Goal: Task Accomplishment & Management: Manage account settings

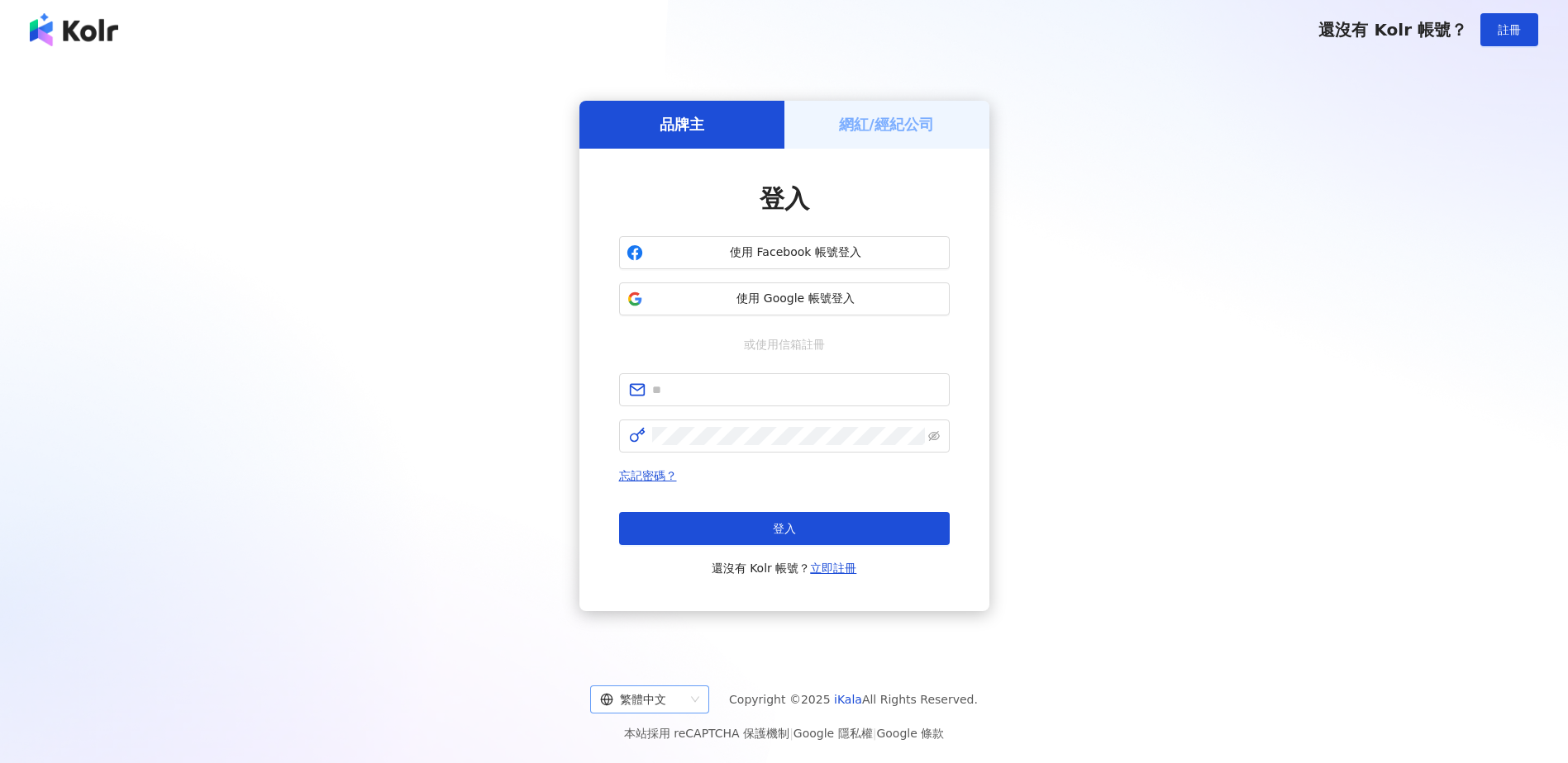
click at [685, 703] on div "繁體中文" at bounding box center [641, 699] width 84 height 26
click at [691, 652] on div "日本語" at bounding box center [658, 665] width 112 height 28
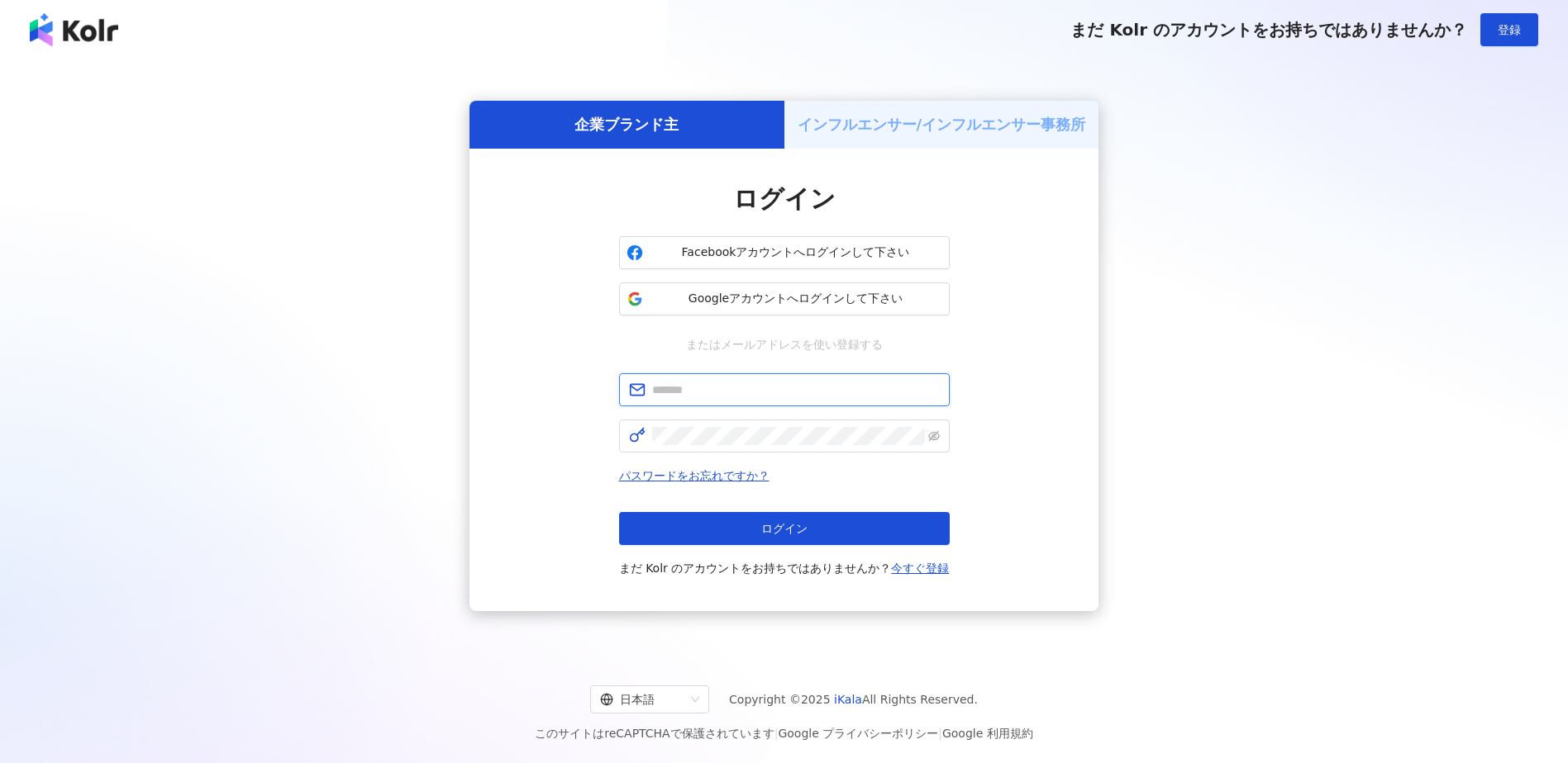
click at [763, 393] on input "text" at bounding box center [796, 390] width 287 height 18
type input "**********"
click at [746, 447] on span at bounding box center [784, 436] width 331 height 33
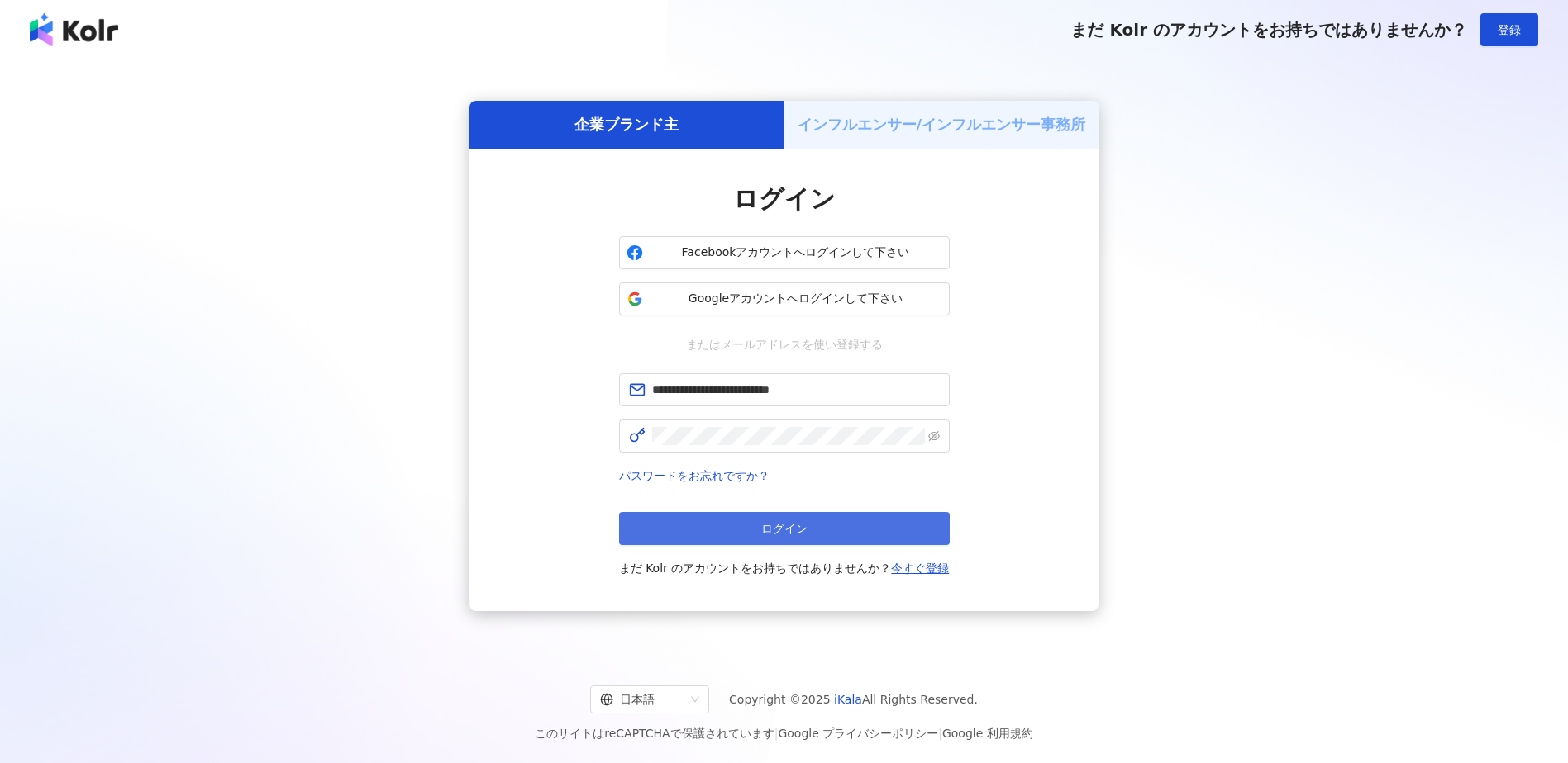
click at [821, 540] on button "ログイン" at bounding box center [784, 528] width 331 height 33
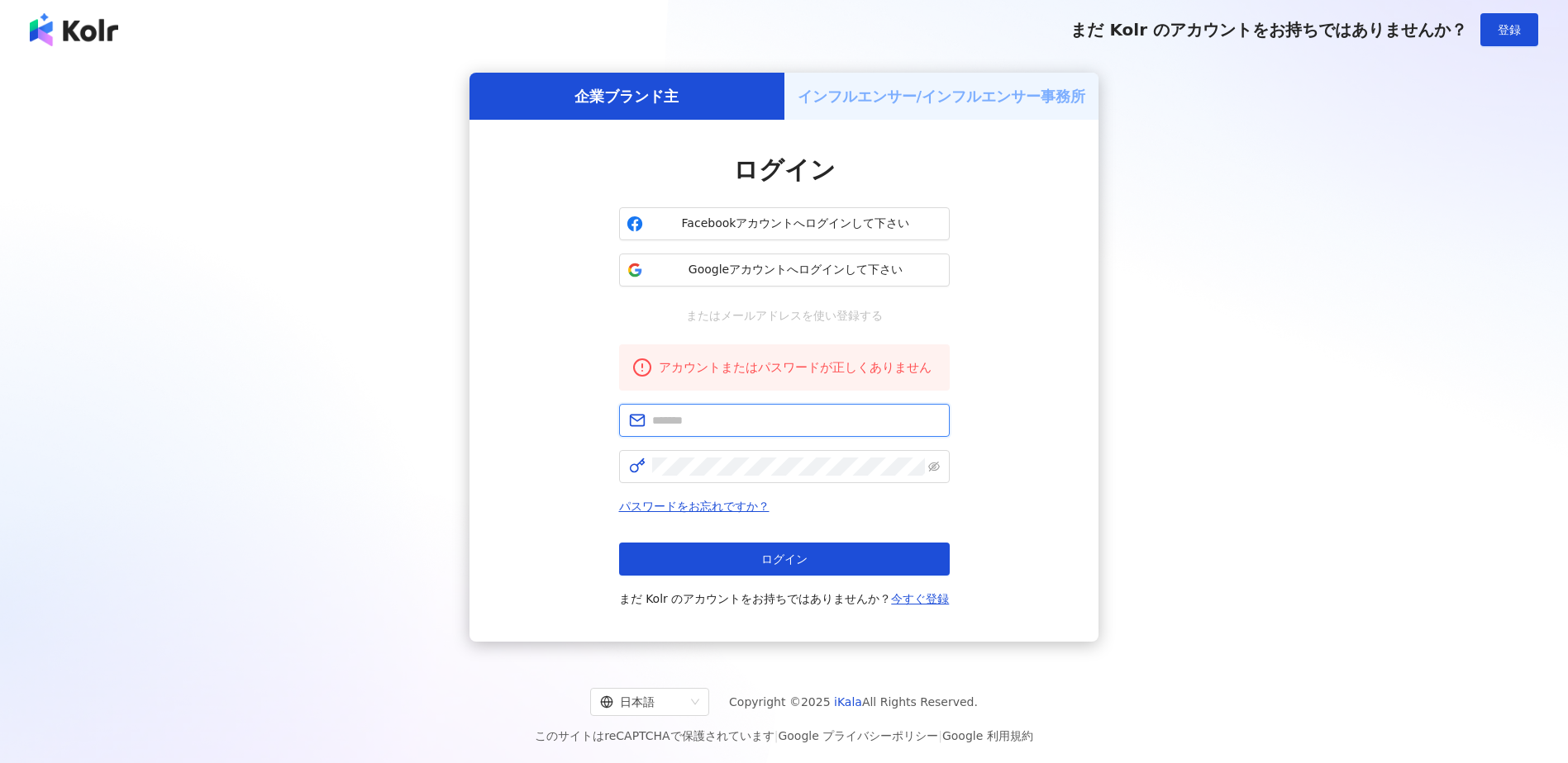
click at [733, 414] on input "text" at bounding box center [796, 421] width 287 height 18
click at [1055, 435] on div "ログイン Facebookアカウントへログインして下さい Googleアカウントへログインして下さい またはメールアドレスを使い登録する アカウントまたはパス…" at bounding box center [784, 381] width 629 height 522
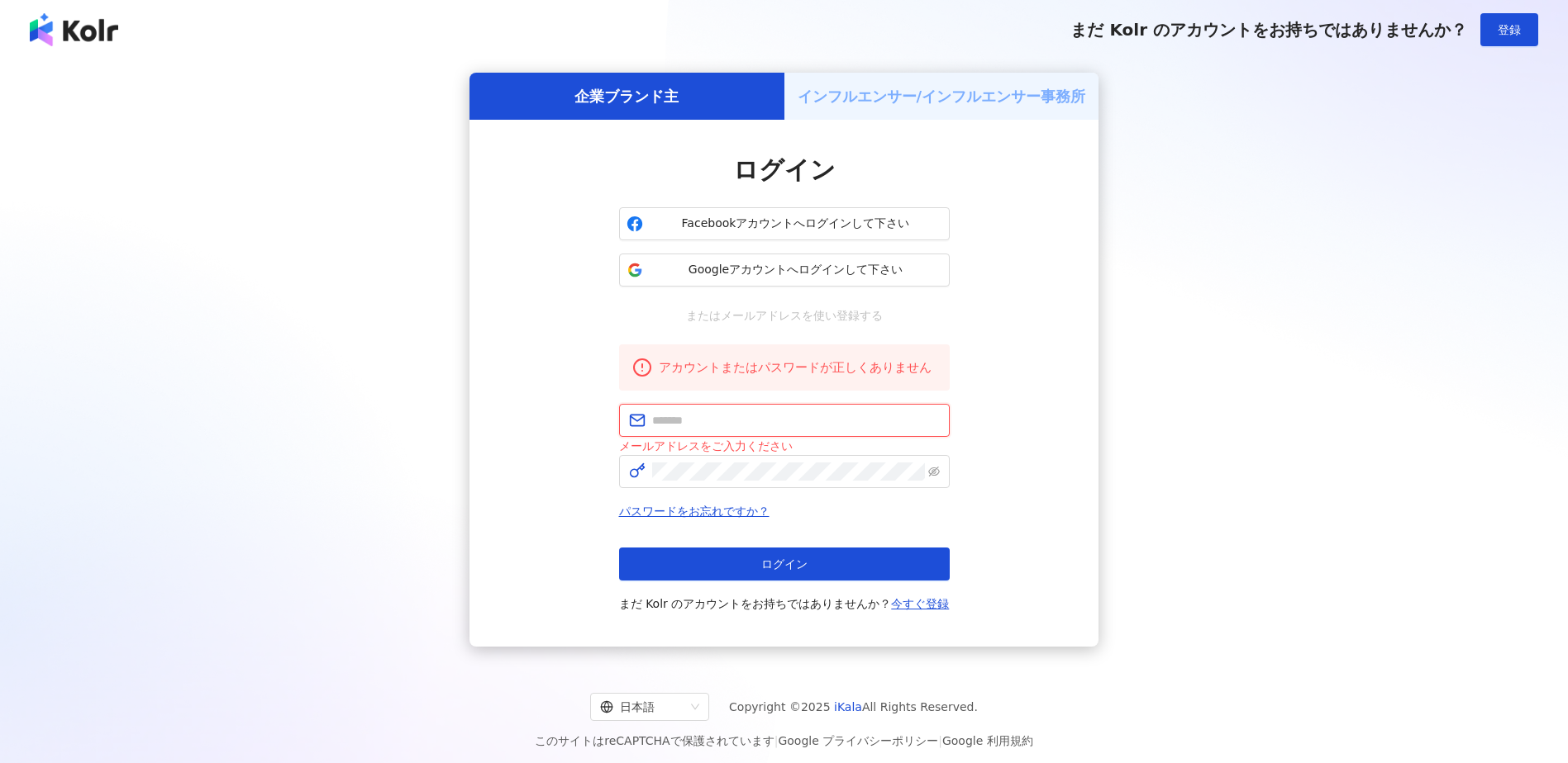
click at [752, 423] on input "text" at bounding box center [796, 421] width 287 height 18
type input "**********"
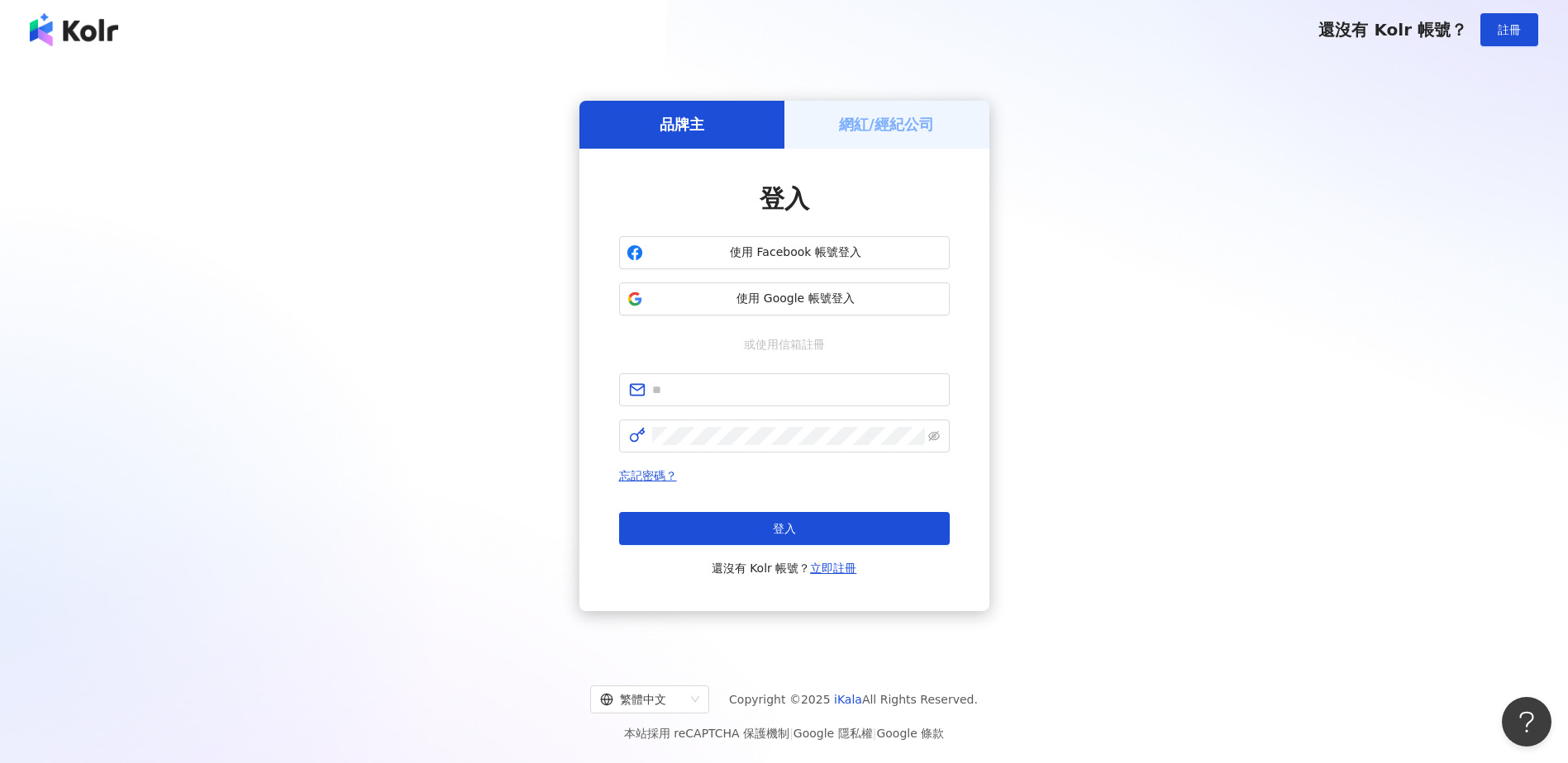
click at [78, 39] on img at bounding box center [74, 30] width 89 height 33
